Goal: Information Seeking & Learning: Learn about a topic

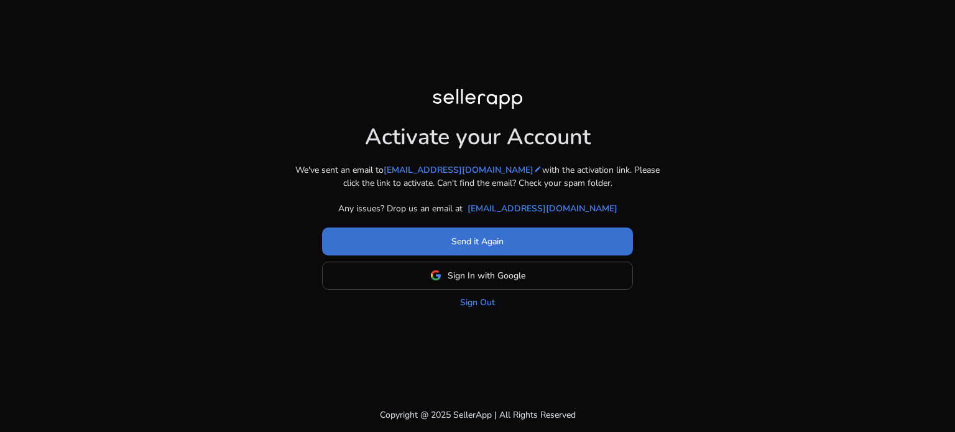
click at [461, 251] on span at bounding box center [477, 241] width 311 height 30
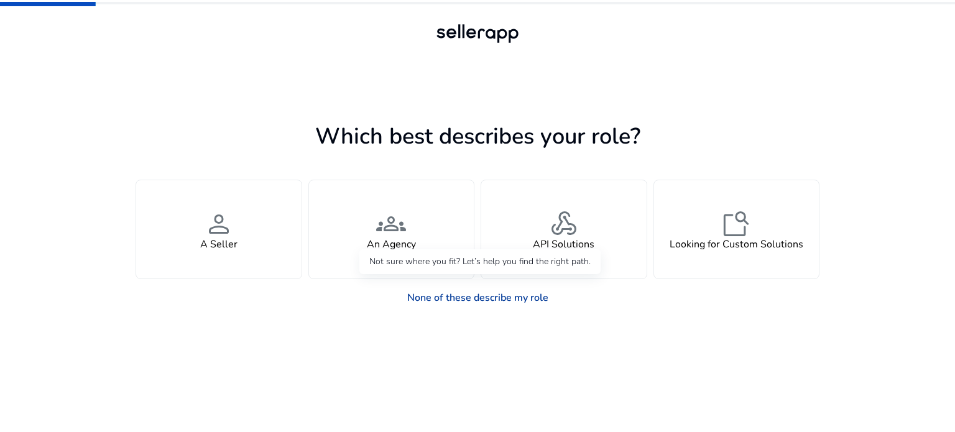
click at [514, 296] on link "None of these describe my role" at bounding box center [477, 297] width 161 height 25
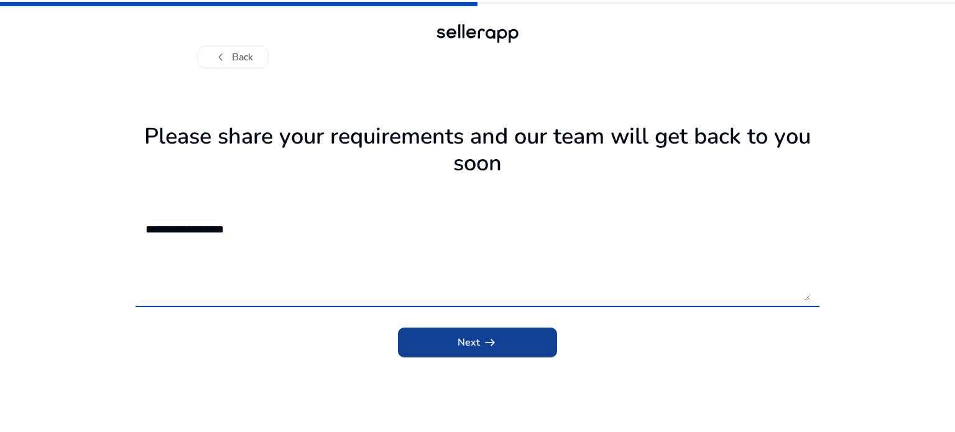
type textarea "**********"
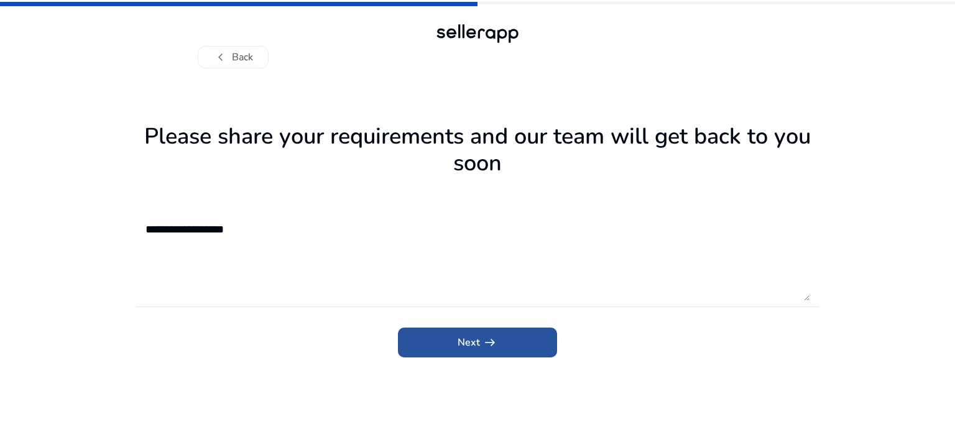
click at [487, 340] on span "arrow_right_alt" at bounding box center [490, 342] width 15 height 15
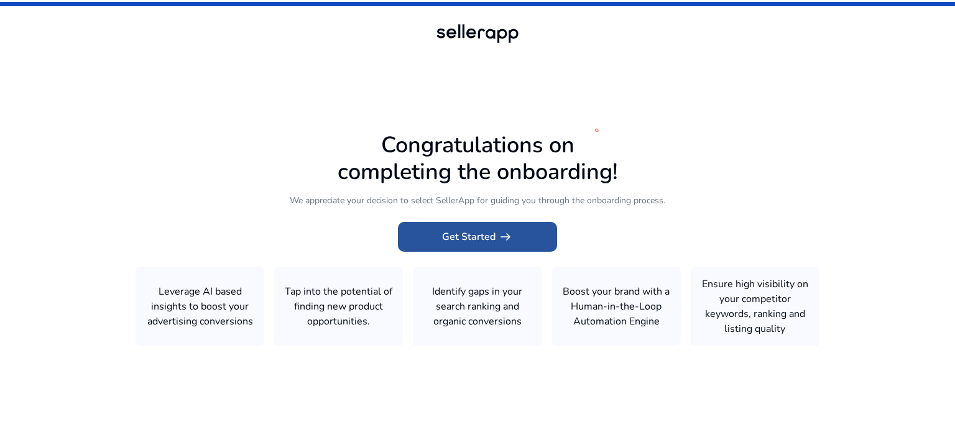
click at [484, 236] on span "Get Started arrow_right_alt" at bounding box center [477, 236] width 71 height 15
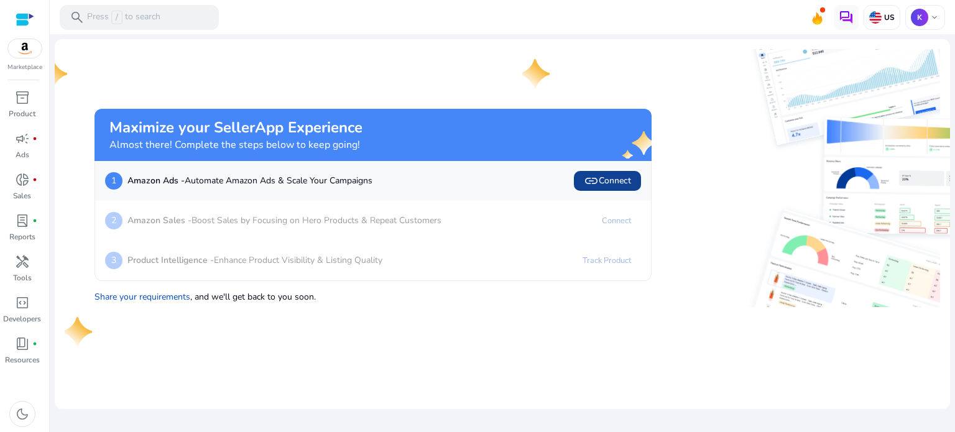
click at [609, 181] on span "link Connect" at bounding box center [607, 181] width 47 height 15
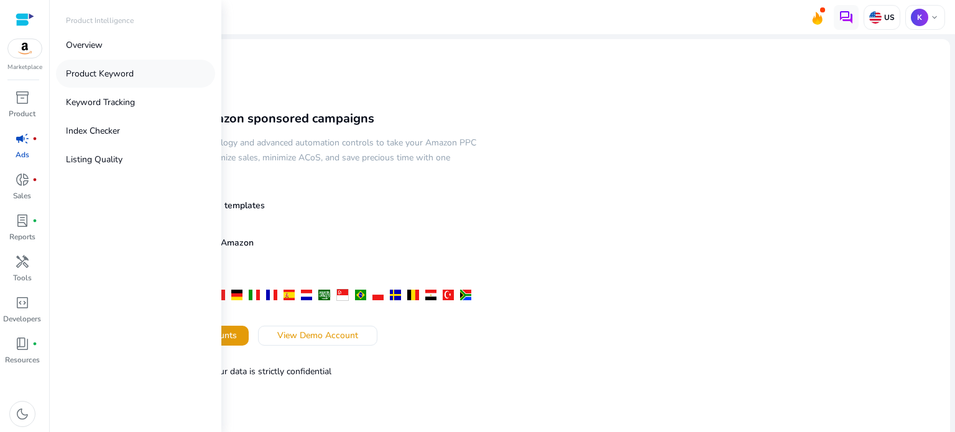
click at [136, 72] on link "Product Keyword" at bounding box center [135, 74] width 159 height 28
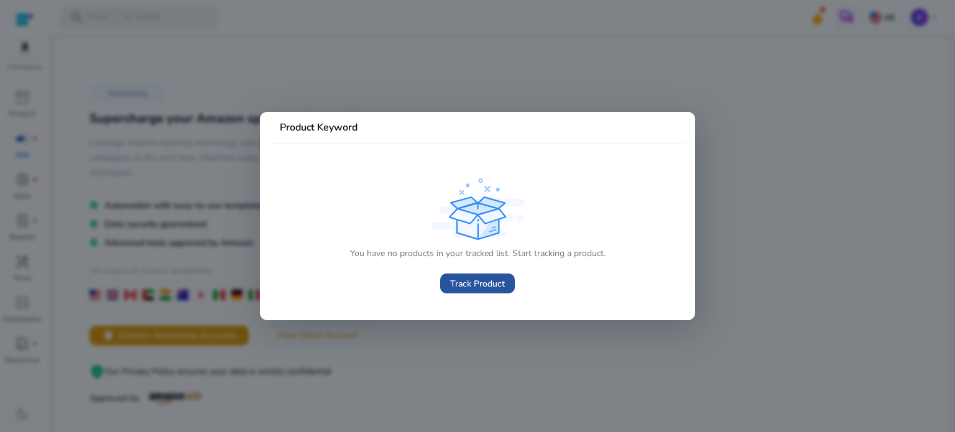
click at [471, 280] on span "Track Product" at bounding box center [477, 283] width 55 height 13
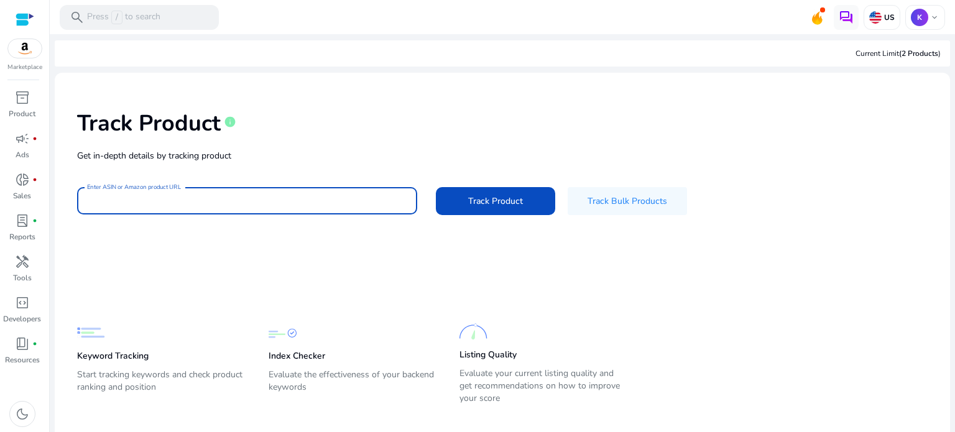
click at [270, 197] on input "Enter ASIN or Amazon product URL" at bounding box center [247, 201] width 320 height 14
paste input "**********"
type input "**********"
click at [476, 205] on span "Track Product" at bounding box center [495, 201] width 55 height 13
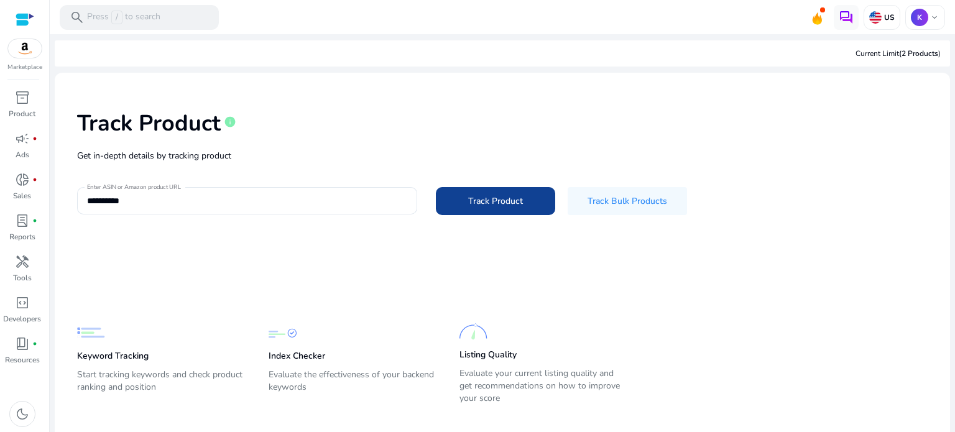
click at [461, 201] on span at bounding box center [495, 201] width 119 height 30
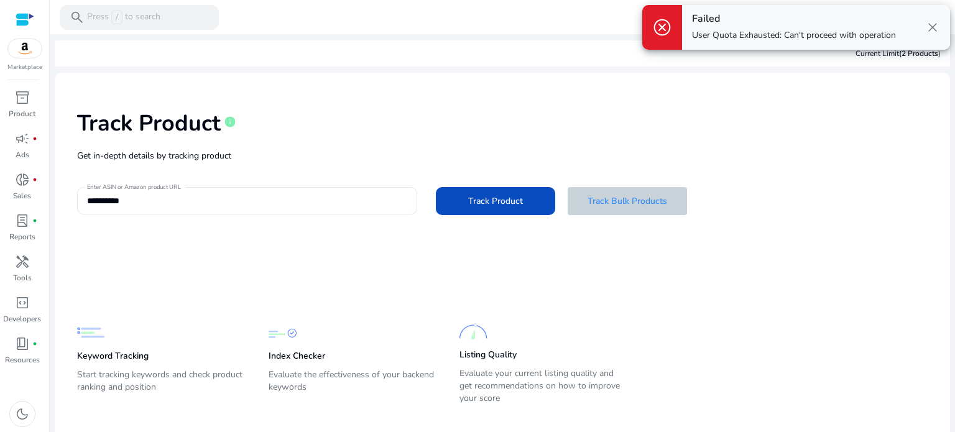
click at [607, 202] on span "Track Bulk Products" at bounding box center [628, 201] width 80 height 13
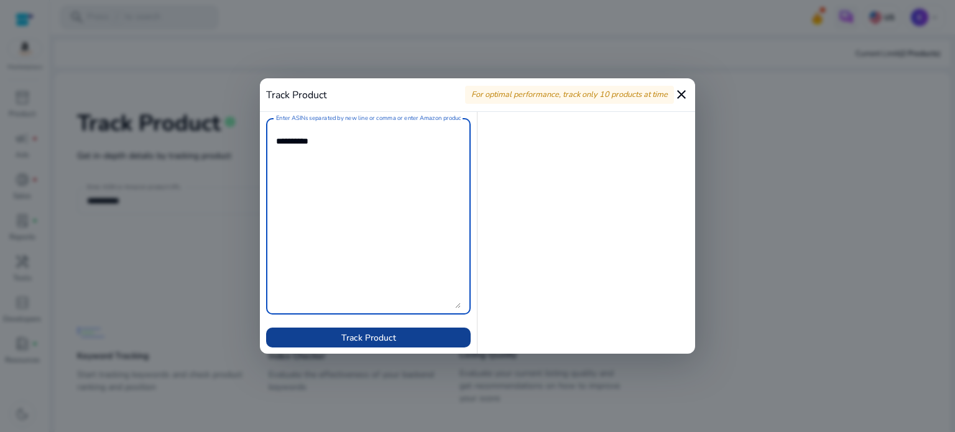
type textarea "**********"
click at [361, 339] on span "Track Product" at bounding box center [368, 337] width 55 height 13
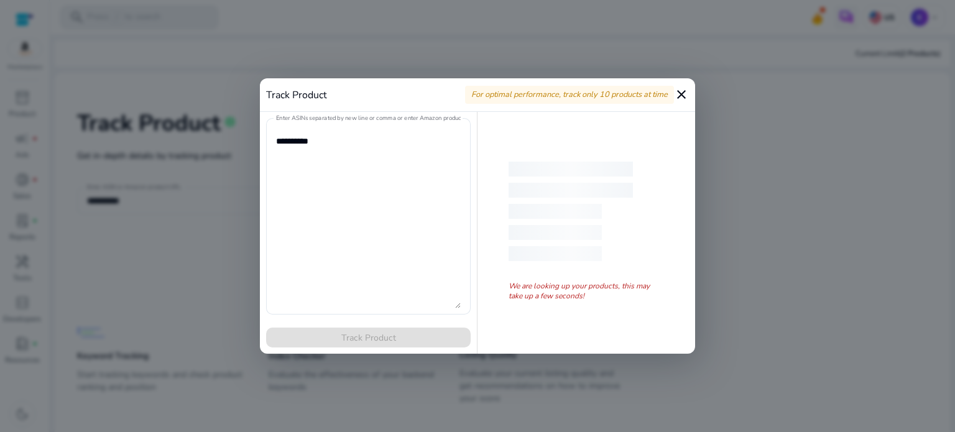
click at [681, 97] on mat-icon "close" at bounding box center [681, 94] width 15 height 15
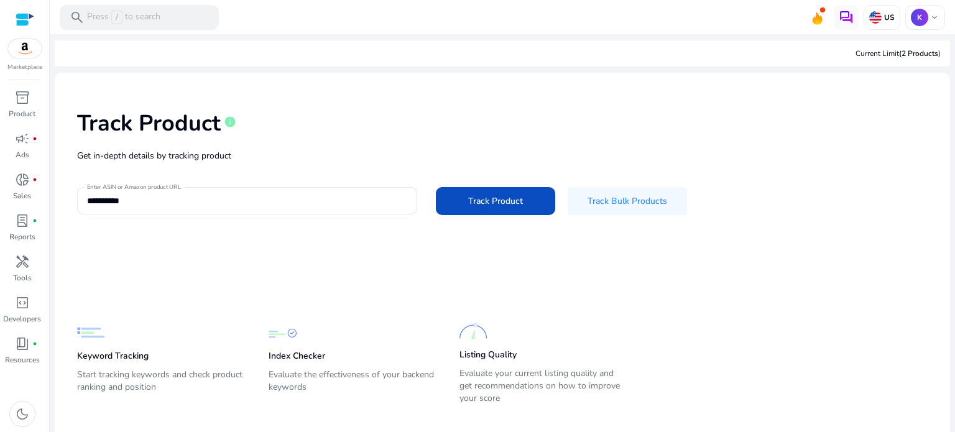
click at [120, 347] on div "Keyword Tracking Start tracking keywords and check product ranking and position" at bounding box center [160, 363] width 167 height 88
click at [121, 366] on div "Keyword Tracking Start tracking keywords and check product ranking and position" at bounding box center [160, 363] width 167 height 88
click at [115, 353] on p "Keyword Tracking" at bounding box center [113, 356] width 72 height 12
click at [103, 348] on div "Keyword Tracking Start tracking keywords and check product ranking and position" at bounding box center [160, 363] width 167 height 88
click at [277, 351] on p "Index Checker" at bounding box center [297, 356] width 57 height 12
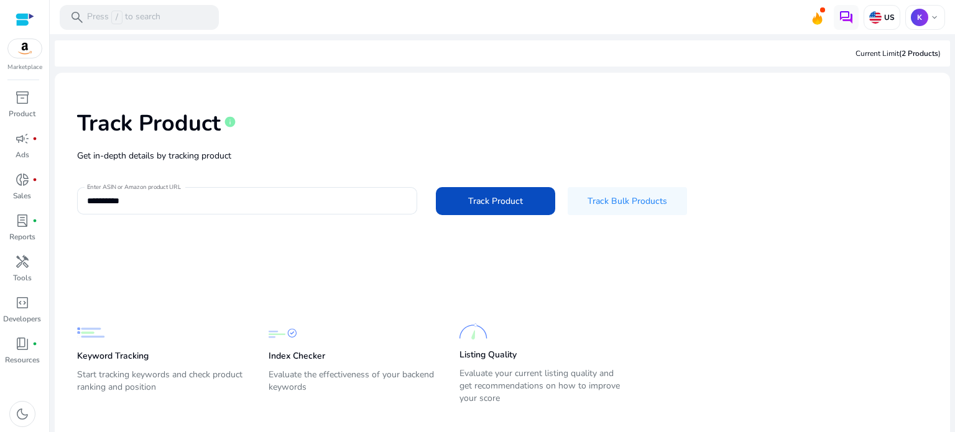
click at [470, 363] on div "Listing Quality Evaluate your current listing quality and get recommendations o…" at bounding box center [543, 363] width 167 height 91
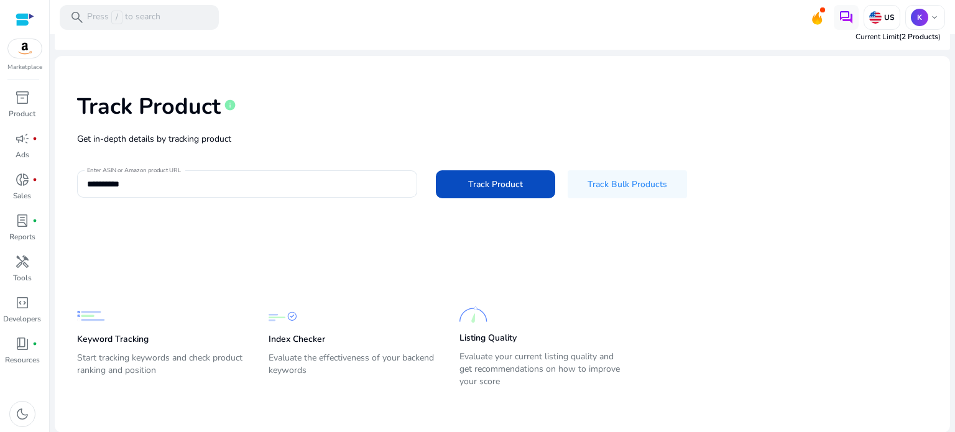
scroll to position [17, 0]
click at [189, 18] on div "search Press / to search" at bounding box center [139, 17] width 159 height 25
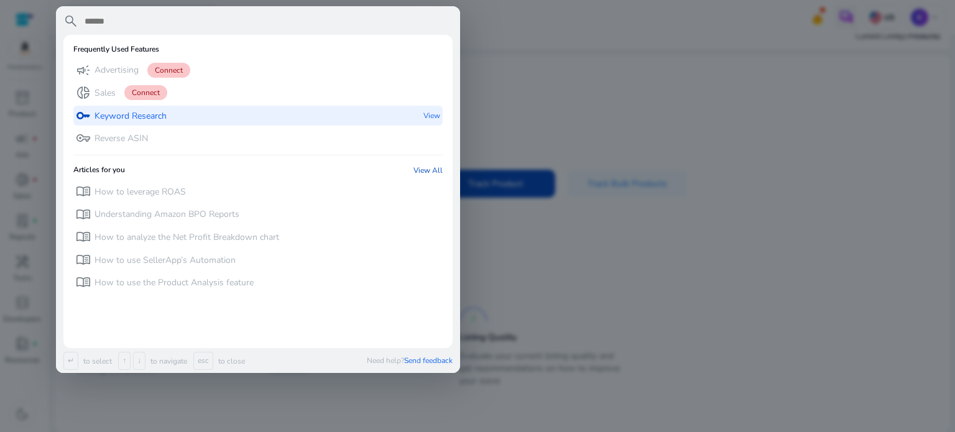
click at [154, 116] on p "Keyword Research" at bounding box center [131, 116] width 72 height 12
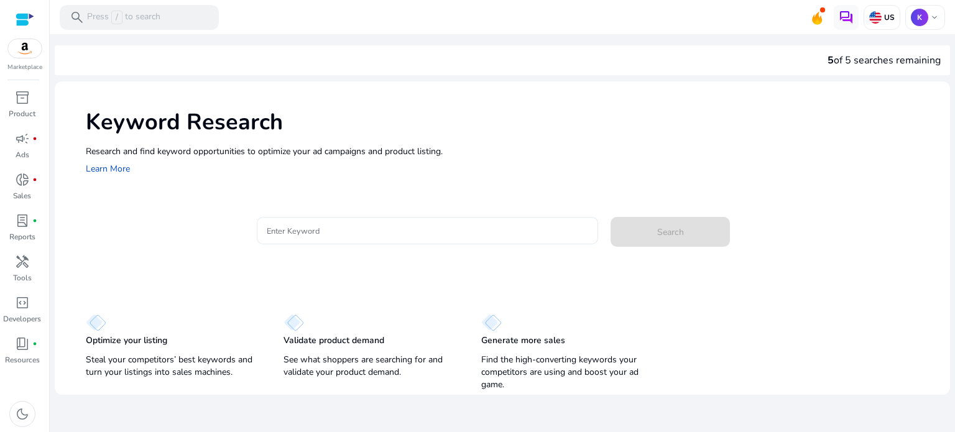
click at [338, 234] on input "Enter Keyword" at bounding box center [428, 231] width 322 height 14
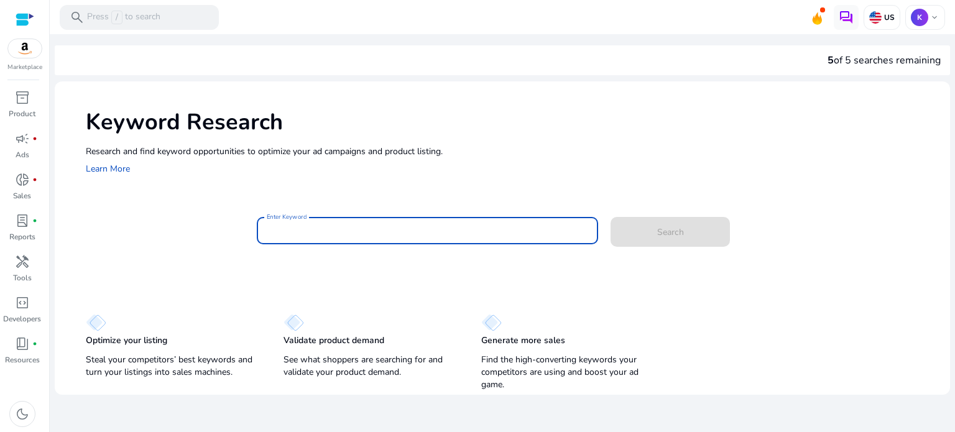
paste input "**********"
drag, startPoint x: 197, startPoint y: 230, endPoint x: 130, endPoint y: 225, distance: 67.4
click at [130, 225] on div "**********" at bounding box center [513, 237] width 855 height 40
paste input "**********"
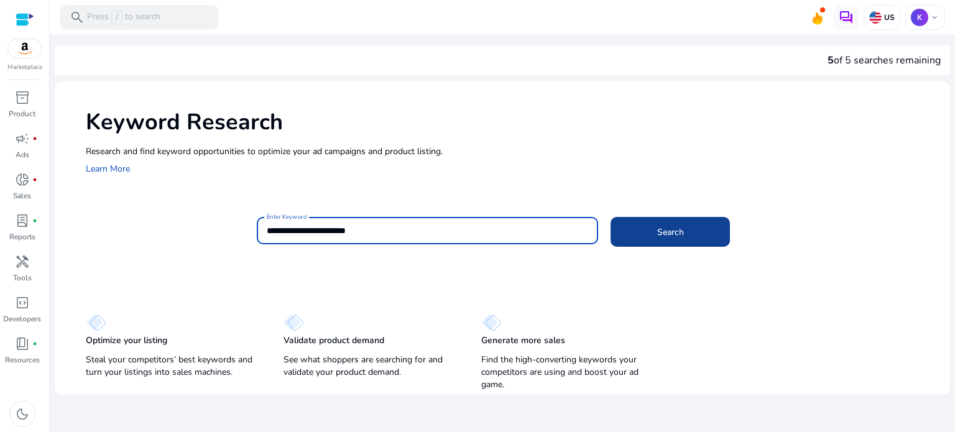
type input "**********"
click at [636, 235] on span at bounding box center [670, 232] width 119 height 30
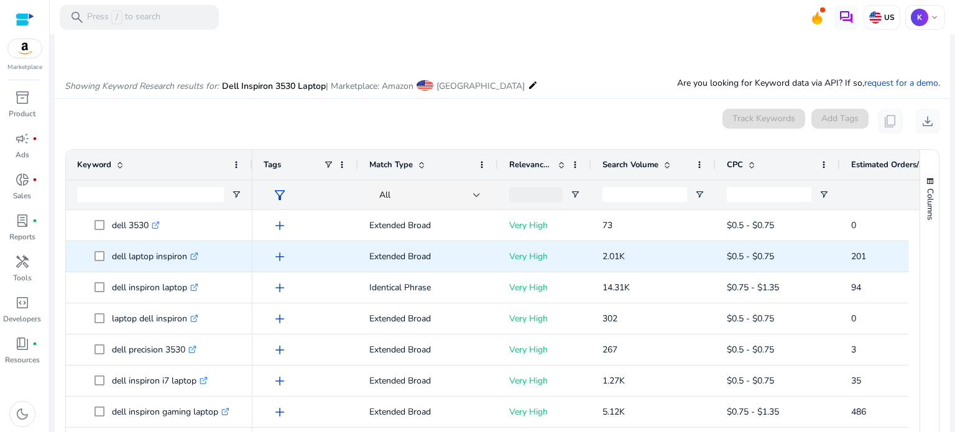
scroll to position [148, 0]
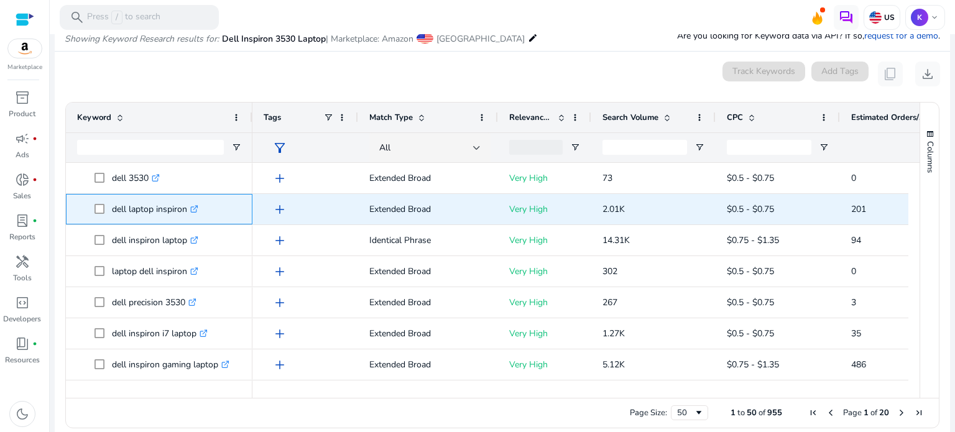
drag, startPoint x: 114, startPoint y: 206, endPoint x: 187, endPoint y: 216, distance: 72.9
click at [187, 216] on span "dell laptop inspiron .st0{fill:#2c8af8}" at bounding box center [168, 209] width 147 height 25
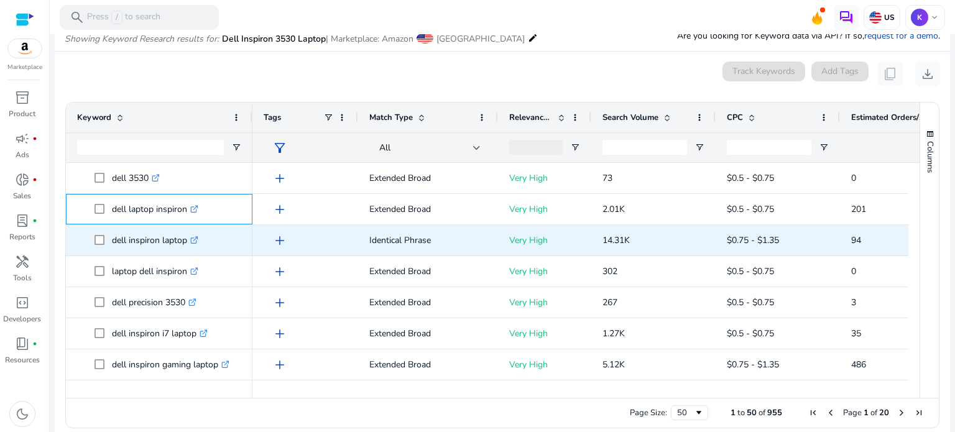
copy span "dell laptop inspiron"
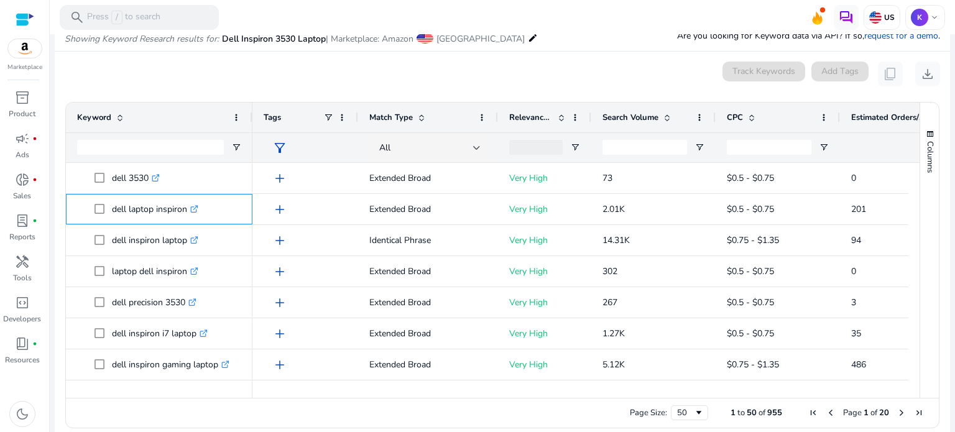
copy span "dell laptop inspiron"
click at [642, 116] on span "Search Volume" at bounding box center [631, 117] width 56 height 11
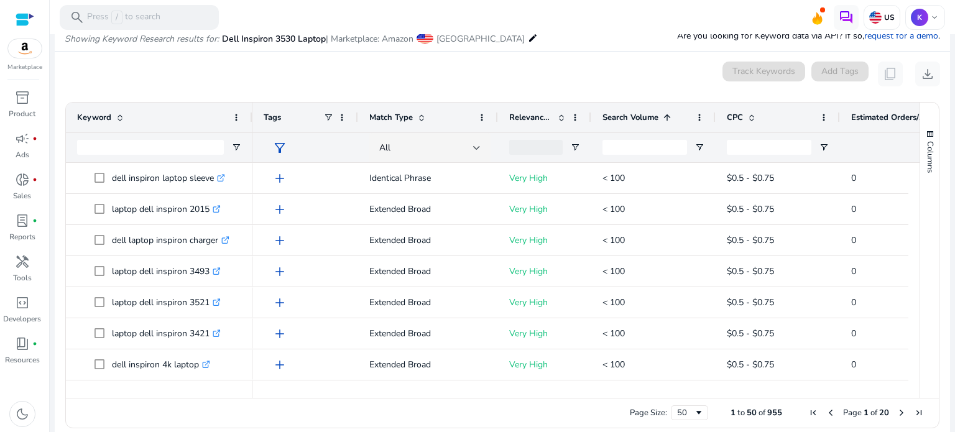
click at [642, 116] on span "Search Volume" at bounding box center [631, 117] width 56 height 11
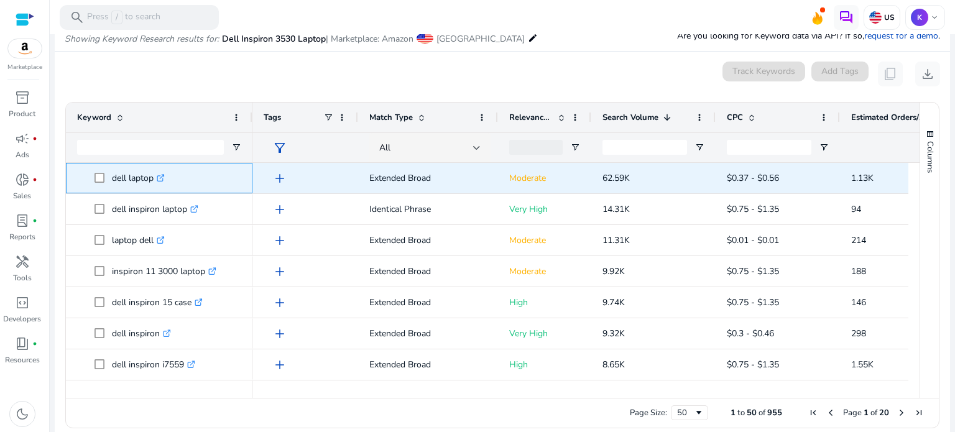
drag, startPoint x: 114, startPoint y: 176, endPoint x: 152, endPoint y: 178, distance: 38.6
click at [152, 178] on span "dell laptop .st0{fill:#2c8af8}" at bounding box center [168, 177] width 147 height 25
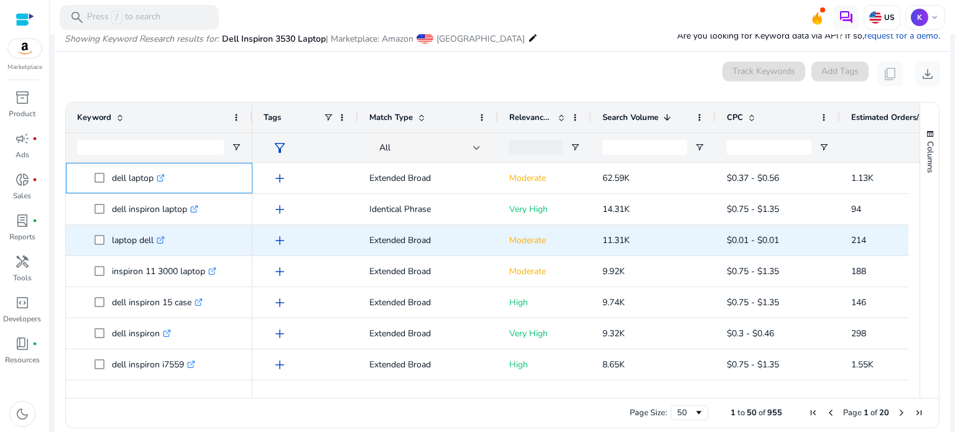
copy span "dell laptop"
drag, startPoint x: 112, startPoint y: 240, endPoint x: 154, endPoint y: 246, distance: 42.7
click at [154, 246] on span "laptop dell .st0{fill:#2c8af8}" at bounding box center [168, 240] width 147 height 25
copy span "laptop dell"
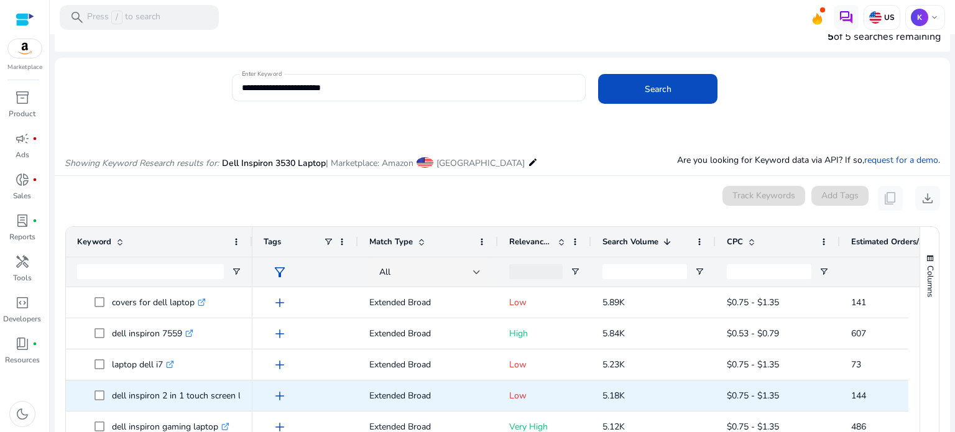
scroll to position [373, 0]
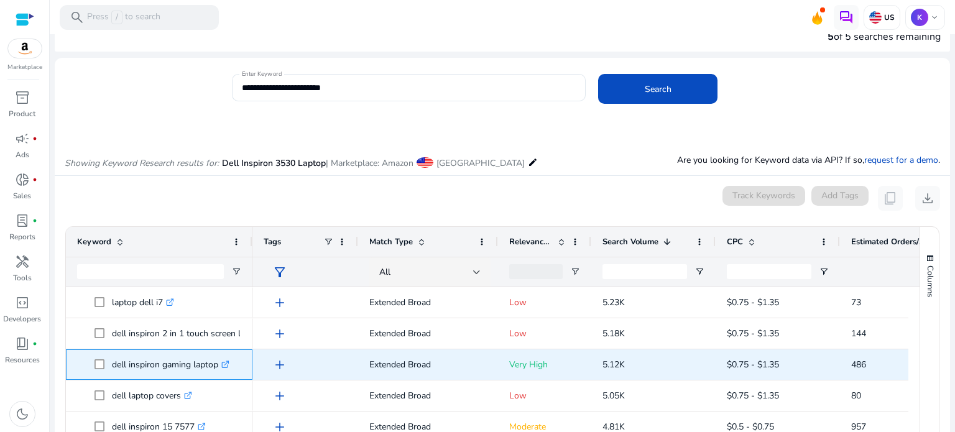
drag, startPoint x: 112, startPoint y: 364, endPoint x: 218, endPoint y: 376, distance: 106.9
click at [218, 376] on p "dell inspiron gaming laptop .st0{fill:#2c8af8}" at bounding box center [171, 364] width 118 height 25
copy p "dell inspiron gaming laptop"
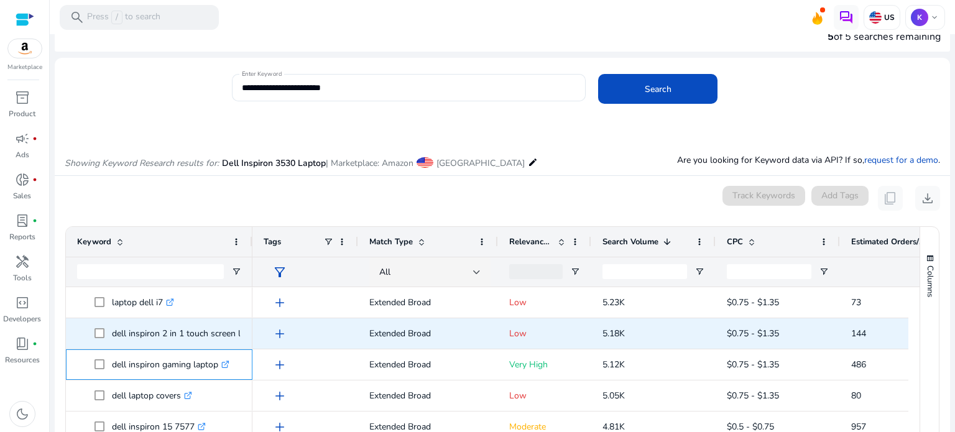
scroll to position [311, 0]
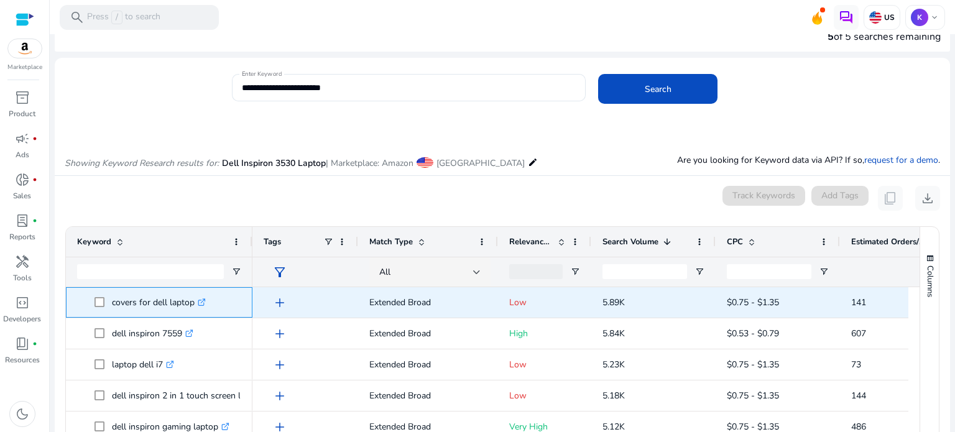
drag, startPoint x: 112, startPoint y: 302, endPoint x: 192, endPoint y: 305, distance: 79.7
click at [192, 305] on p "covers for dell laptop .st0{fill:#2c8af8}" at bounding box center [159, 302] width 94 height 25
copy p "covers for dell laptop"
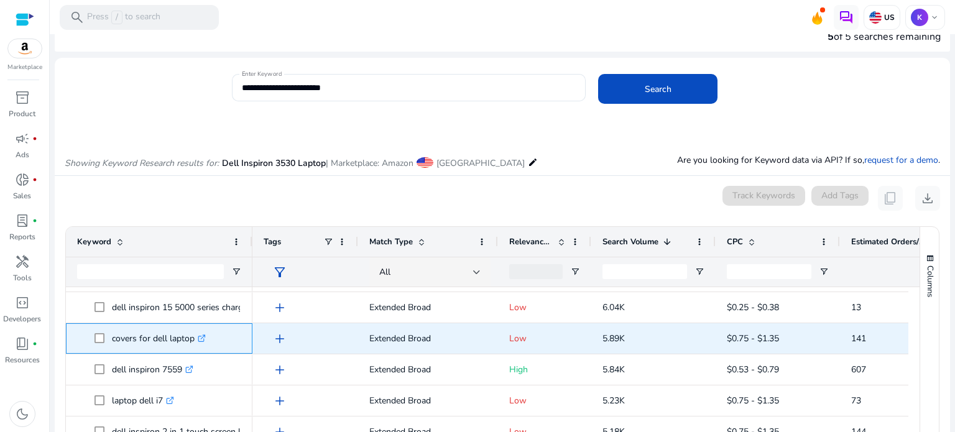
scroll to position [187, 0]
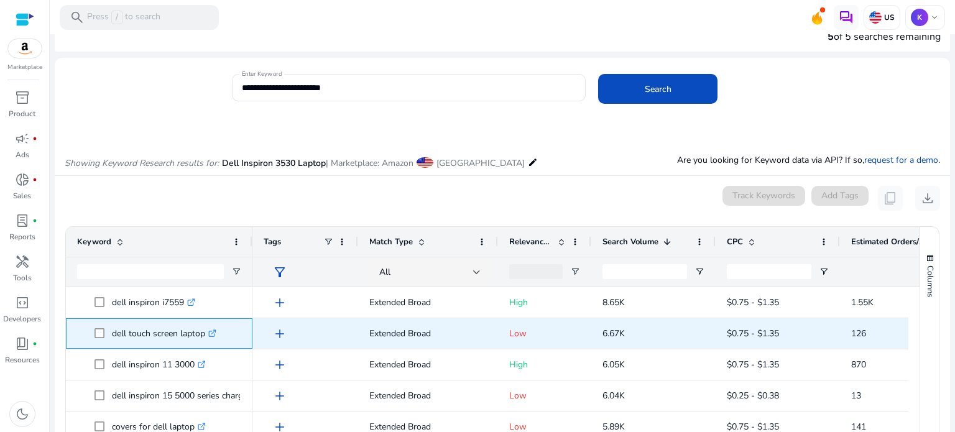
drag, startPoint x: 110, startPoint y: 333, endPoint x: 204, endPoint y: 345, distance: 94.6
click at [204, 345] on span "dell touch screen laptop .st0{fill:#2c8af8}" at bounding box center [168, 333] width 147 height 25
copy span "dell touch screen laptop"
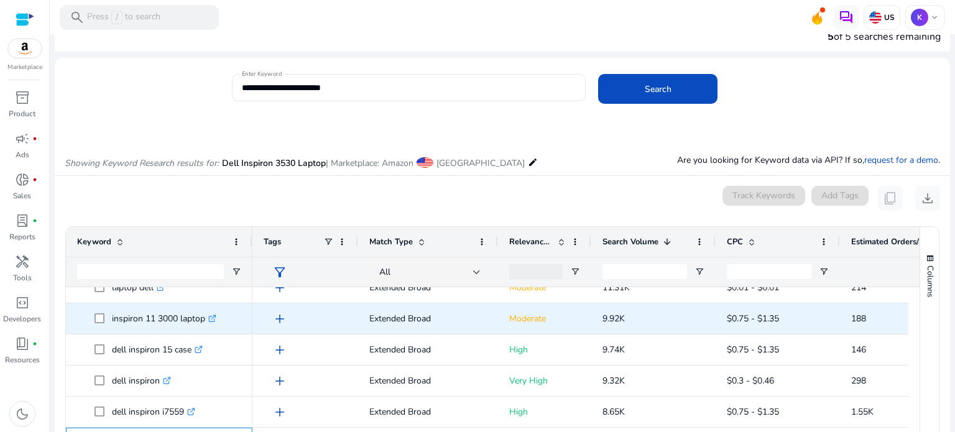
scroll to position [62, 0]
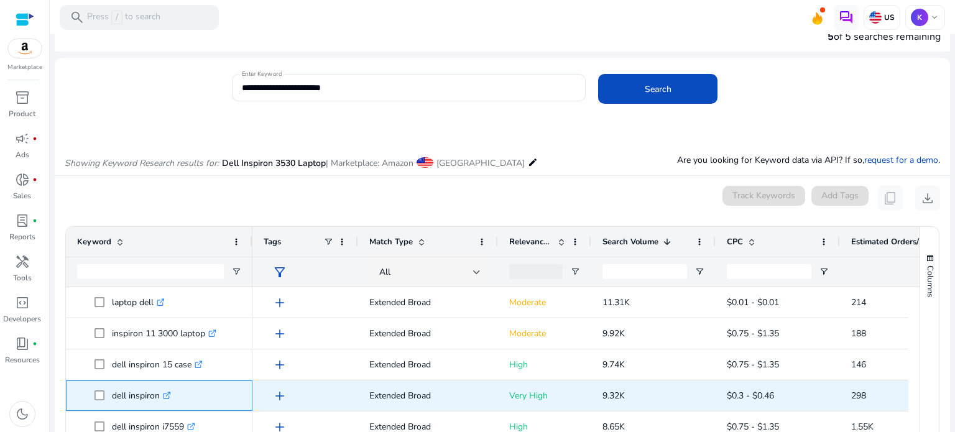
drag, startPoint x: 111, startPoint y: 397, endPoint x: 159, endPoint y: 400, distance: 48.0
click at [159, 400] on p "dell inspiron .st0{fill:#2c8af8}" at bounding box center [141, 395] width 59 height 25
copy p "dell inspiron"
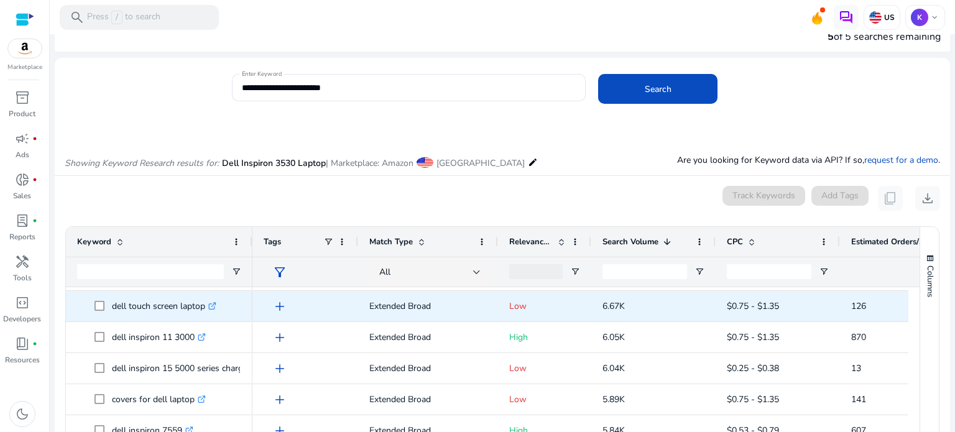
scroll to position [0, 0]
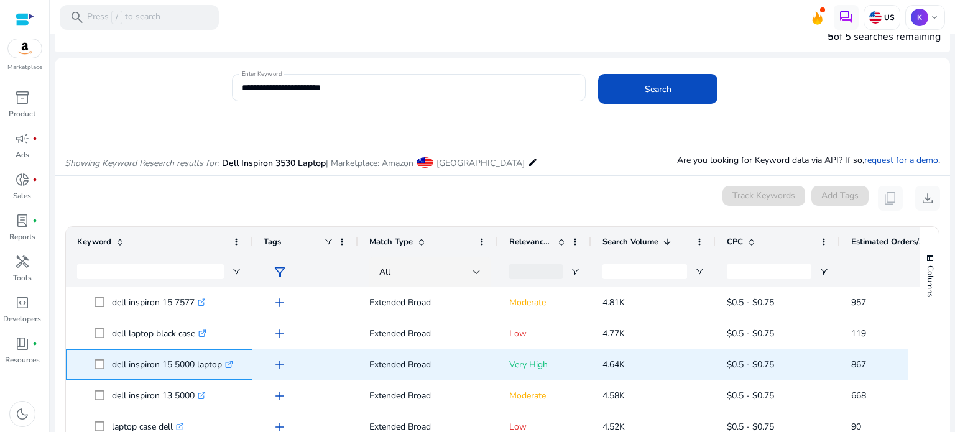
drag, startPoint x: 112, startPoint y: 364, endPoint x: 221, endPoint y: 366, distance: 109.5
click at [221, 366] on p "dell inspiron 15 5000 laptop .st0{fill:#2c8af8}" at bounding box center [172, 364] width 121 height 25
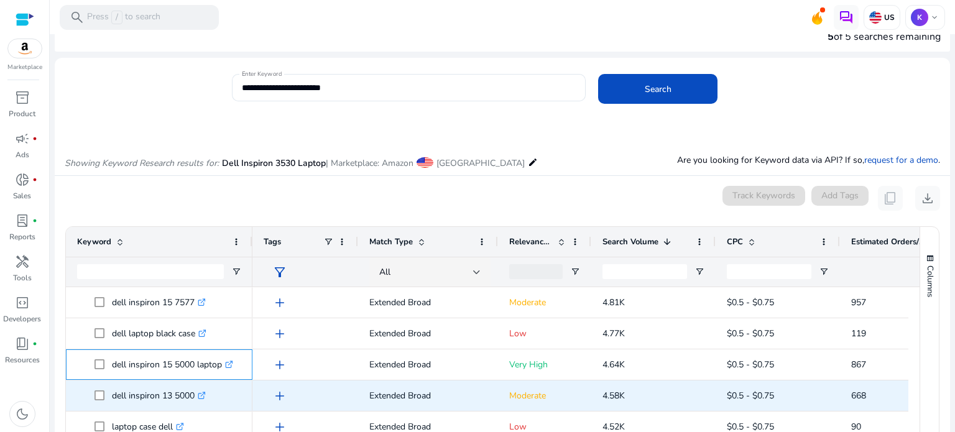
copy p "dell inspiron 15 5000 laptop"
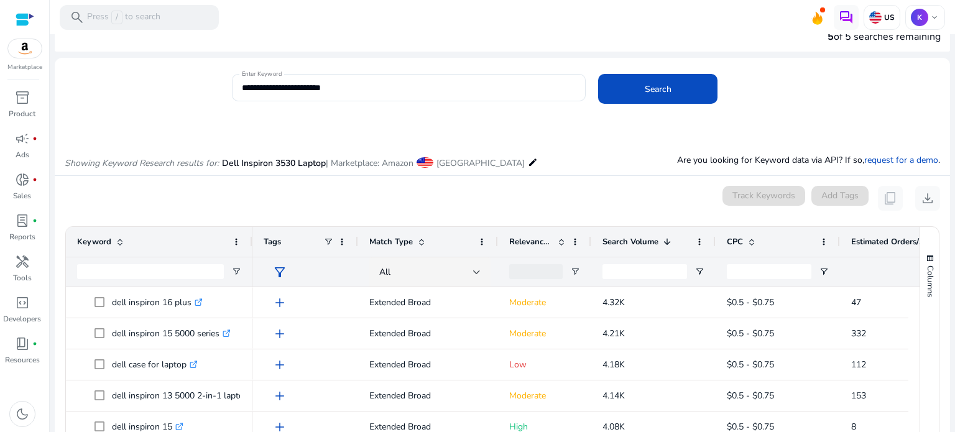
scroll to position [808, 0]
